Goal: Task Accomplishment & Management: Use online tool/utility

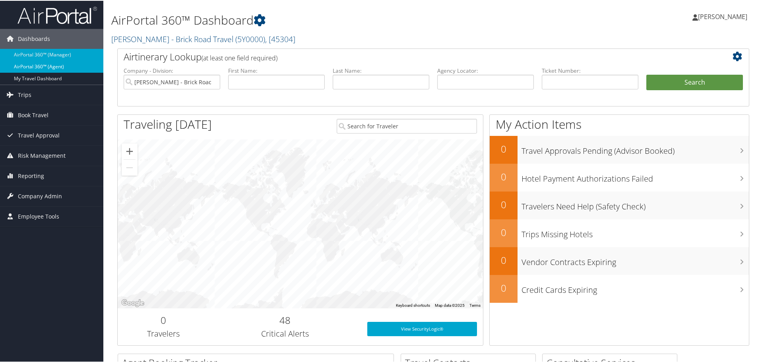
click at [43, 62] on link "AirPortal 360™ (Agent)" at bounding box center [51, 66] width 103 height 12
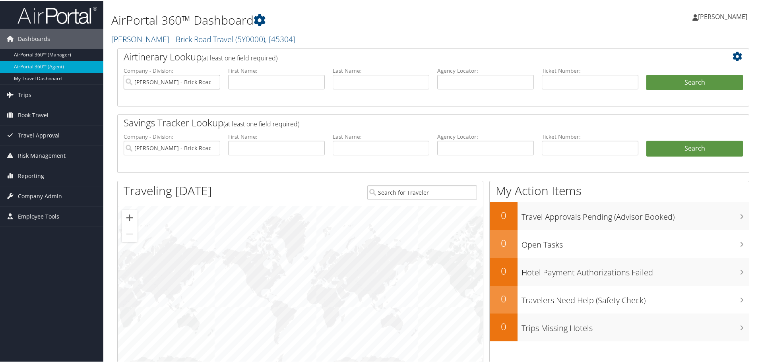
click at [171, 77] on input "[PERSON_NAME] - Brick Road Travel" at bounding box center [172, 81] width 97 height 15
click at [171, 77] on input "search" at bounding box center [172, 81] width 97 height 15
click at [175, 111] on div "Airtinerary Lookup (at least one field required) Company - Division: First Name…" at bounding box center [433, 234] width 644 height 372
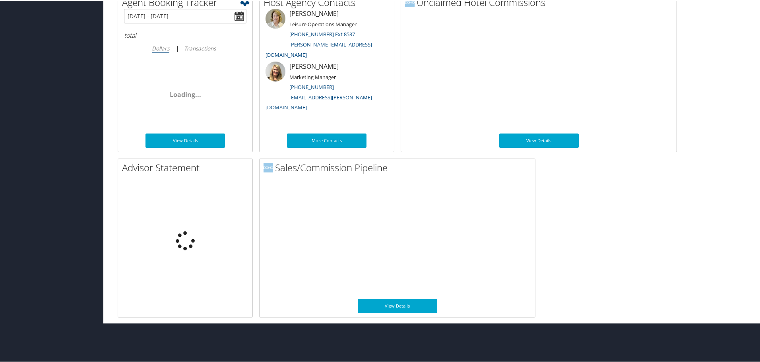
scroll to position [388, 0]
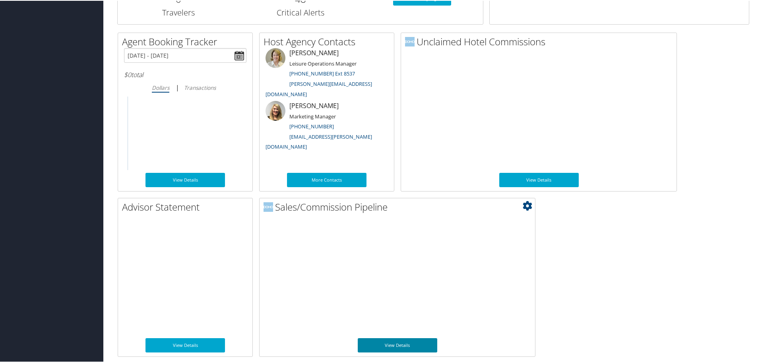
click at [393, 344] on link "View Details" at bounding box center [398, 345] width 80 height 14
